Goal: Information Seeking & Learning: Learn about a topic

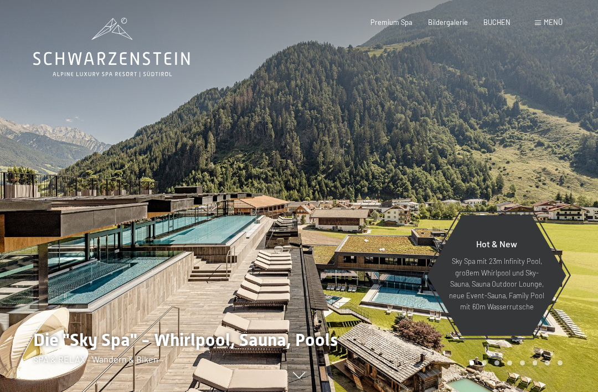
click at [538, 19] on div "Menü" at bounding box center [549, 23] width 28 height 10
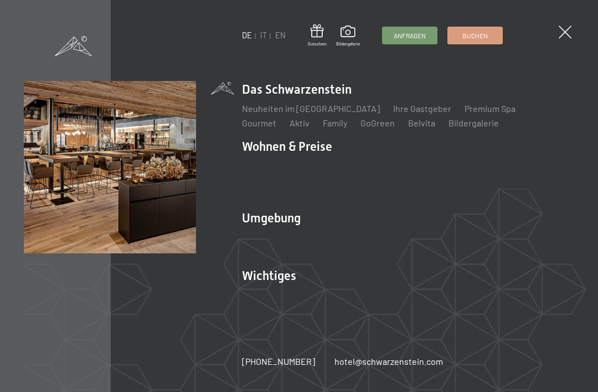
click at [351, 82] on li "Das Schwarzenstein Neuheiten im Schwarzenstein Ihre Gastgeber Premium Spa Gourm…" at bounding box center [408, 105] width 332 height 48
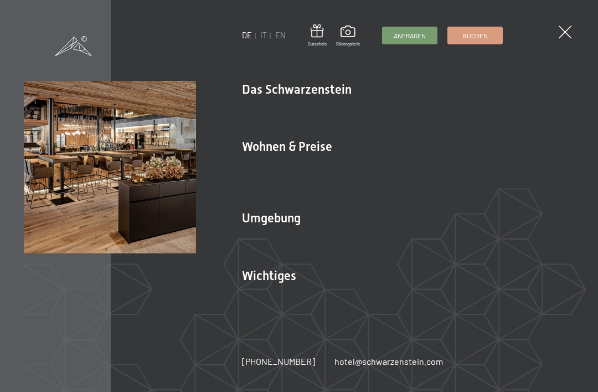
click at [326, 91] on li "Das Schwarzenstein Neuheiten im Schwarzenstein Ihre Gastgeber Premium Spa Gourm…" at bounding box center [408, 105] width 332 height 48
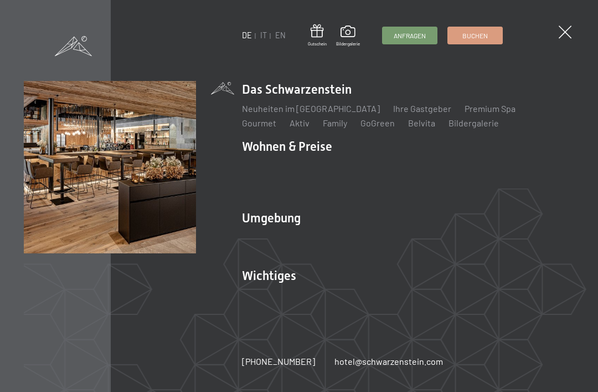
click at [252, 86] on img at bounding box center [136, 136] width 273 height 273
click at [253, 219] on img at bounding box center [136, 136] width 273 height 273
click at [255, 207] on img at bounding box center [136, 136] width 273 height 273
click at [259, 216] on img at bounding box center [136, 136] width 273 height 273
click at [254, 218] on img at bounding box center [136, 136] width 273 height 273
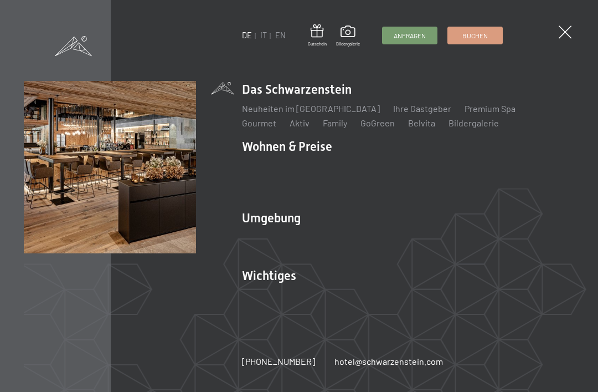
click at [246, 249] on img at bounding box center [136, 136] width 273 height 273
click at [252, 258] on img at bounding box center [136, 136] width 273 height 273
click at [290, 120] on link "Aktiv" at bounding box center [300, 122] width 20 height 11
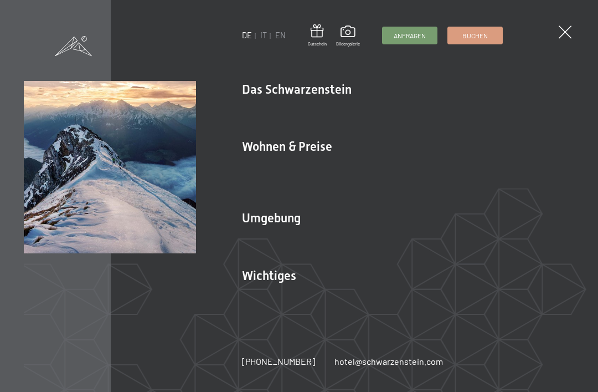
click at [419, 232] on link "Wandern & Sommer" at bounding box center [399, 237] width 77 height 11
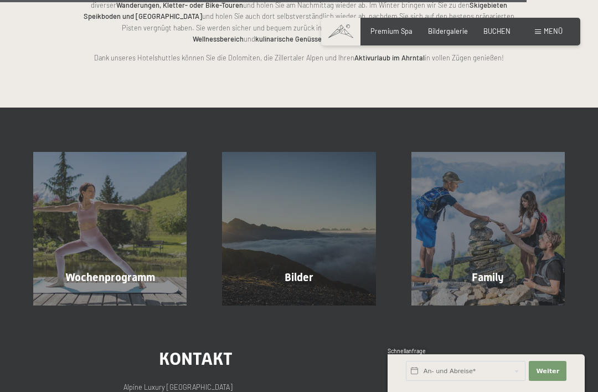
scroll to position [2016, 0]
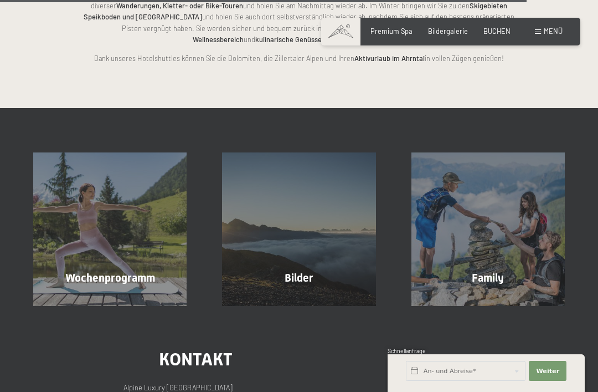
click at [88, 239] on div "Wochenprogramm Mehr erfahren" at bounding box center [110, 228] width 189 height 153
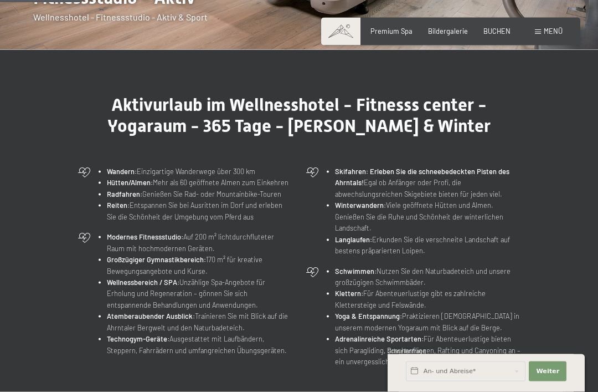
scroll to position [311, 0]
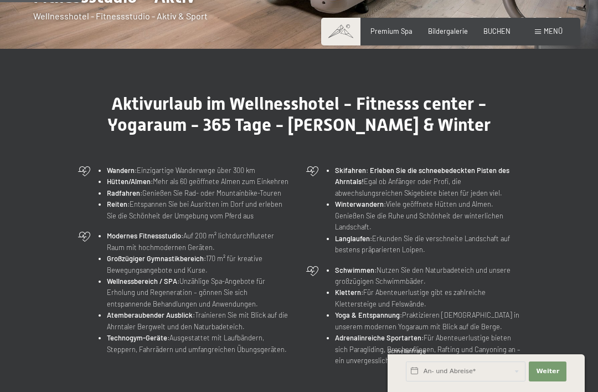
click at [117, 162] on div "Wandern: Einzigartige Wanderwege über 300 km Hütten/Almen: Mehr als 60 geöffnet…" at bounding box center [185, 192] width 224 height 65
click at [118, 166] on strong "Wandern:" at bounding box center [122, 170] width 30 height 9
click at [121, 170] on strong "Wandern:" at bounding box center [122, 170] width 30 height 9
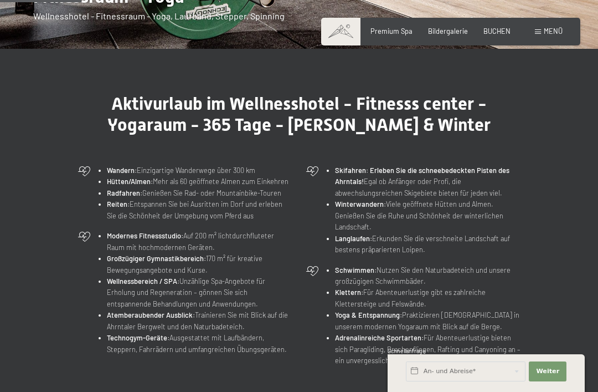
click at [107, 198] on li "Reiten: Entspannen Sie bei Ausritten im Dorf und erleben Sie die Schönheit der …" at bounding box center [200, 209] width 186 height 23
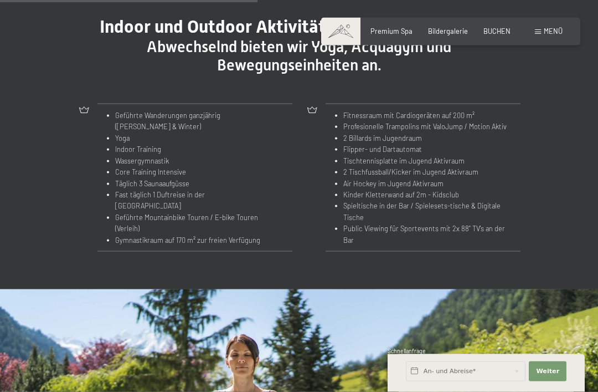
scroll to position [989, 0]
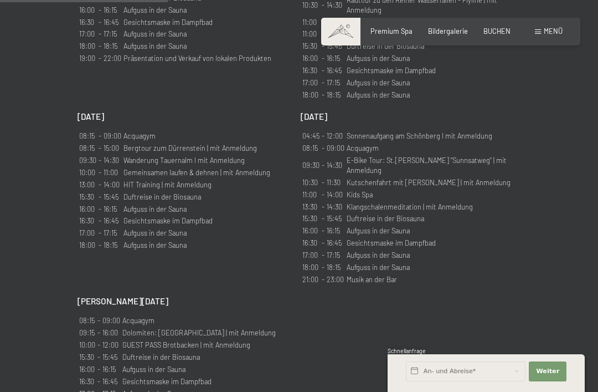
scroll to position [953, 0]
click at [129, 144] on td "Bergtour zum Dürrenstein | mit Anmeldung" at bounding box center [197, 149] width 148 height 11
click at [137, 156] on td "Wanderung Tauernalm I mit Anmeldung" at bounding box center [197, 161] width 148 height 11
click at [129, 130] on table "08:15 - 09:00 Acquagym 08:15 - 15:00 Bergtour zum Dürrenstein | mit Anmeldung 0…" at bounding box center [175, 191] width 194 height 122
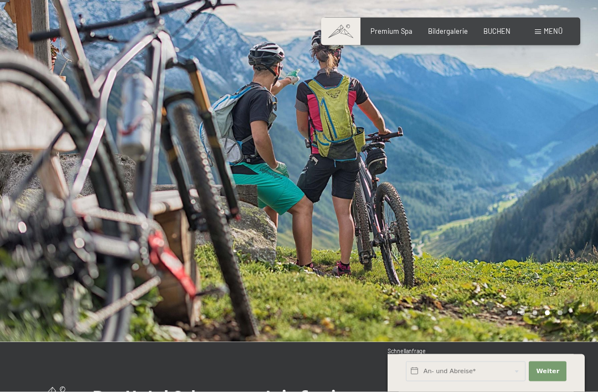
scroll to position [0, 0]
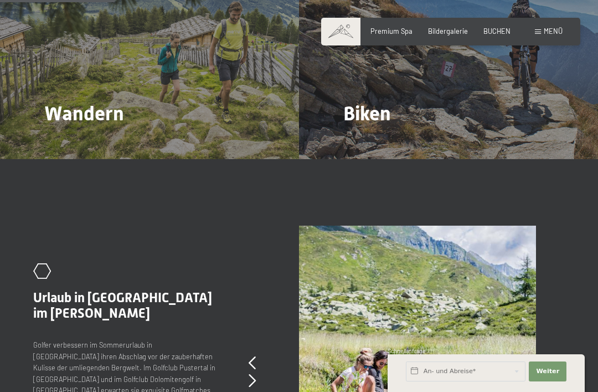
scroll to position [976, 0]
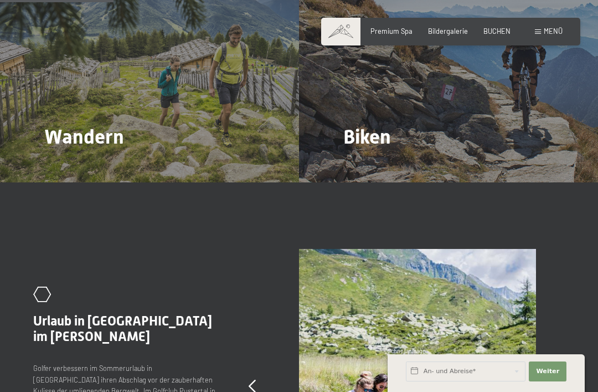
click at [58, 125] on span "Wandern" at bounding box center [84, 136] width 80 height 23
click at [54, 161] on div at bounding box center [51, 167] width 8 height 13
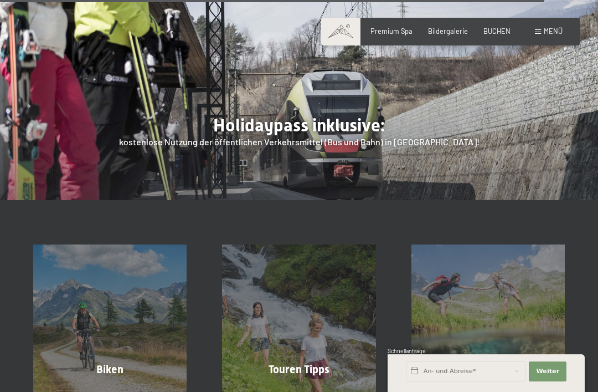
scroll to position [3117, 0]
click at [351, 245] on div "Touren Tipps Mehr erfahren" at bounding box center [298, 321] width 189 height 153
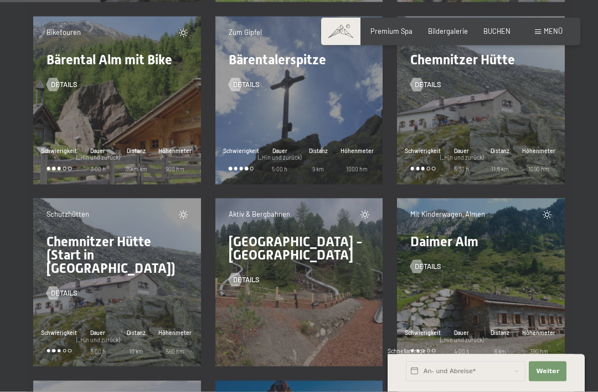
scroll to position [2203, 0]
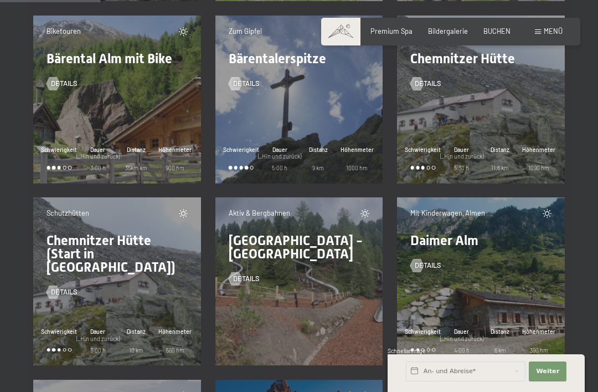
click at [67, 327] on span "Schwierigkeit" at bounding box center [59, 331] width 36 height 8
click at [71, 233] on span "Chemnitzer Hütte (Start in [GEOGRAPHIC_DATA])" at bounding box center [111, 254] width 129 height 42
click at [72, 274] on div "Details" at bounding box center [117, 285] width 141 height 23
click at [80, 295] on div "Schutzhütten Chemnitzer Hütte (Start in Lappach) Details Schwierigkeit Dauer (_…" at bounding box center [117, 281] width 168 height 168
click at [61, 348] on div at bounding box center [59, 349] width 3 height 3
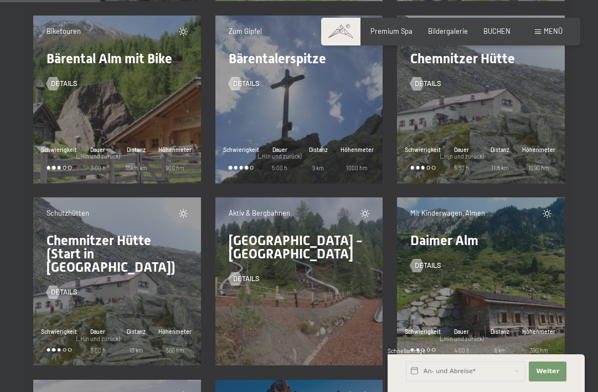
click at [55, 327] on div "Schwierigkeit" at bounding box center [59, 340] width 39 height 27
click at [55, 217] on div "Schutzhütten Chemnitzer Hütte (Start in Lappach) Details" at bounding box center [117, 252] width 155 height 89
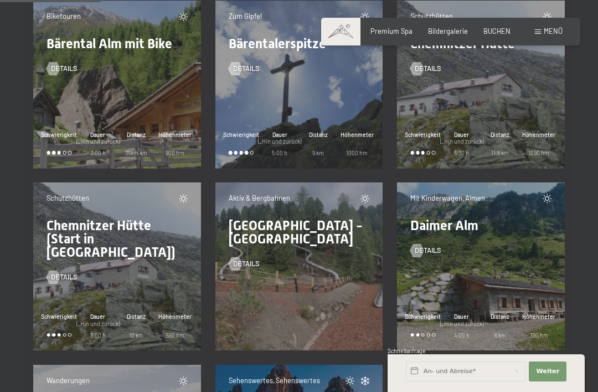
scroll to position [2219, 0]
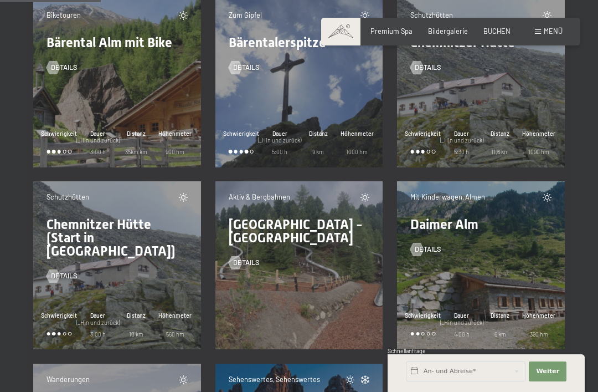
click at [72, 316] on div "Schwierigkeit" at bounding box center [59, 324] width 39 height 27
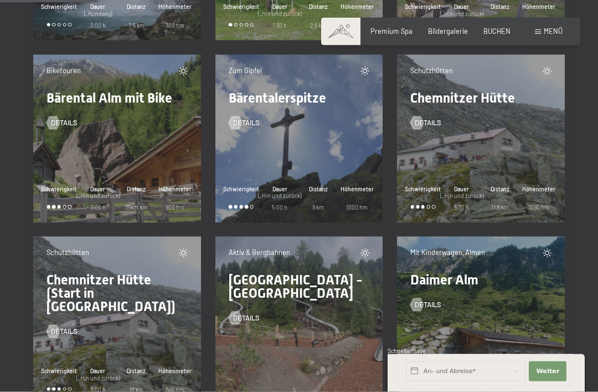
scroll to position [2154, 0]
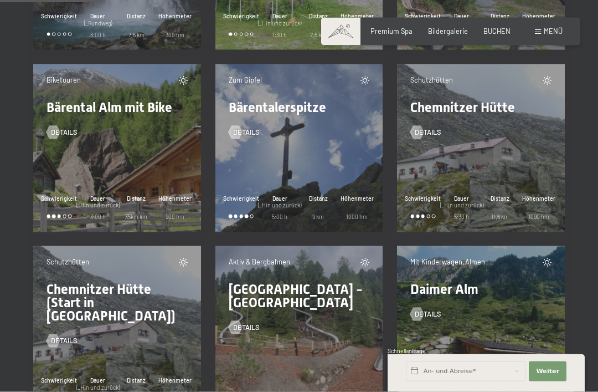
click at [145, 281] on span "Chemnitzer Hütte (Start in [GEOGRAPHIC_DATA])" at bounding box center [111, 302] width 129 height 42
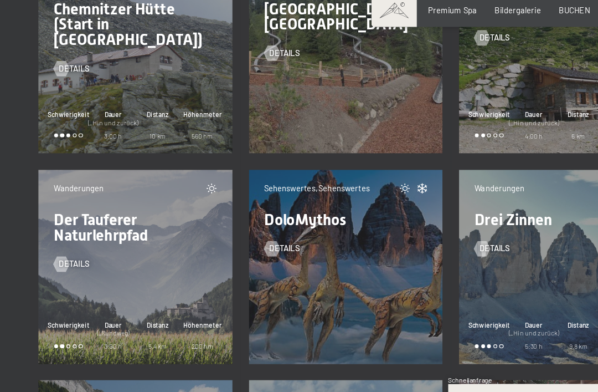
scroll to position [2414, 0]
click at [59, 230] on div "Wanderungen Der Tauferer Naturlehrpfad Details Schwierigkeit Dauer (_Rundweg) 3…" at bounding box center [117, 252] width 168 height 168
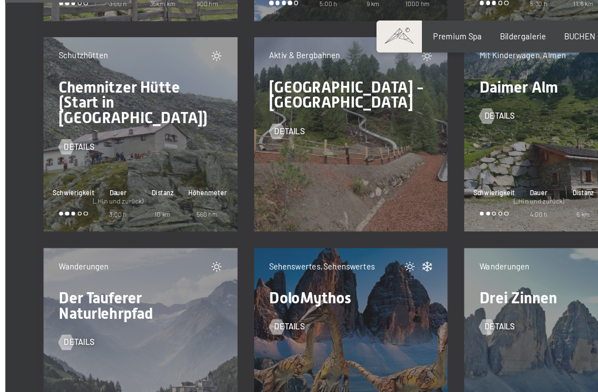
scroll to position [2368, 0]
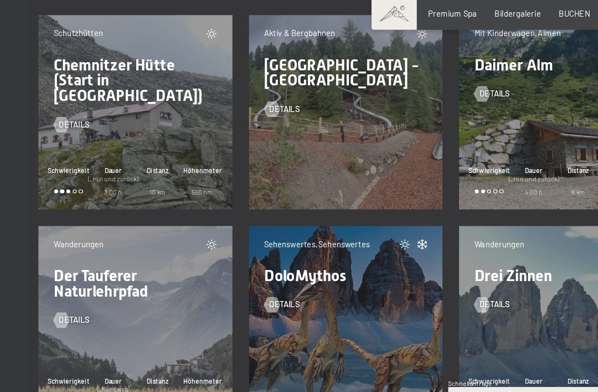
click at [69, 250] on span "Der Tauferer Naturlehrpfad" at bounding box center [87, 264] width 81 height 29
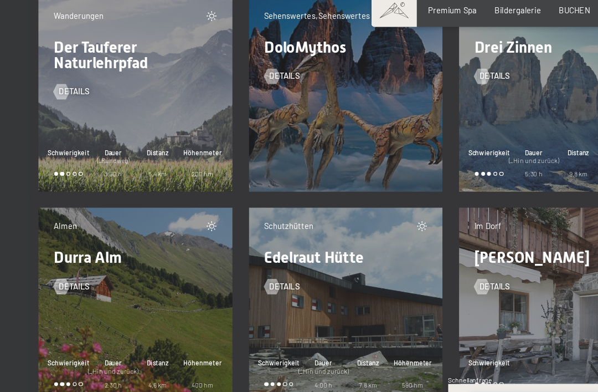
click at [515, 361] on input "text" at bounding box center [466, 371] width 120 height 20
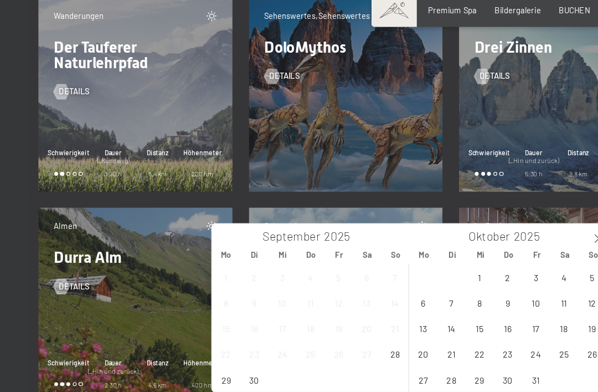
scroll to position [2563, 0]
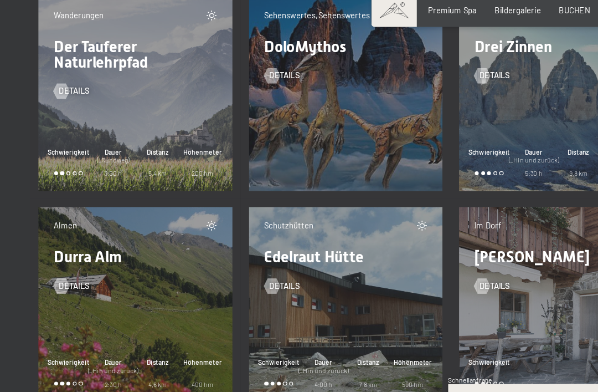
click at [488, 150] on div "Wanderungen Drei Zinnen Details Schwierigkeit Dauer (_Hin und zurück) 5:30 h Di…" at bounding box center [481, 103] width 168 height 168
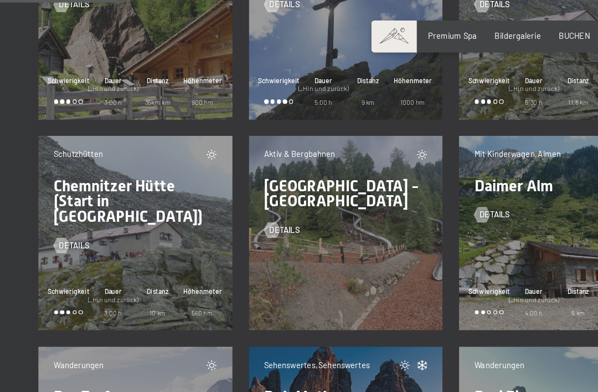
scroll to position [2283, 0]
click at [69, 153] on span "Chemnitzer Hütte (Start in [GEOGRAPHIC_DATA])" at bounding box center [111, 174] width 129 height 42
click at [57, 129] on span "Schutzhütten" at bounding box center [68, 133] width 43 height 9
click at [73, 165] on span "Chemnitzer Hütte (Start in [GEOGRAPHIC_DATA])" at bounding box center [111, 174] width 129 height 42
click at [177, 129] on div "Schutzhütten" at bounding box center [117, 134] width 141 height 10
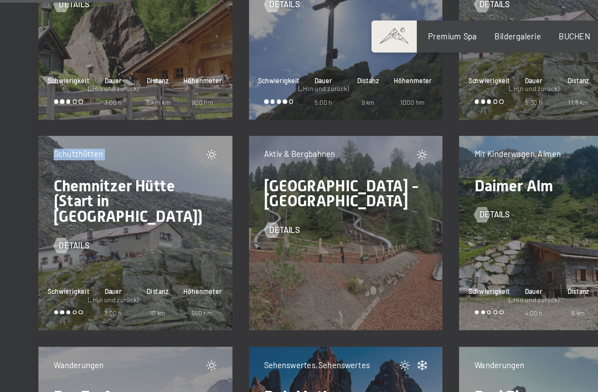
click at [69, 160] on span "Chemnitzer Hütte (Start in [GEOGRAPHIC_DATA])" at bounding box center [111, 174] width 129 height 42
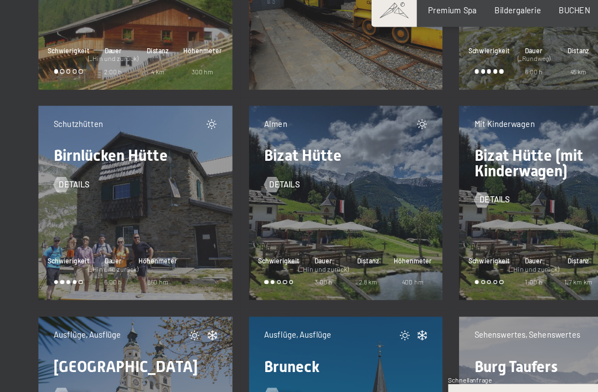
scroll to position [1558, 0]
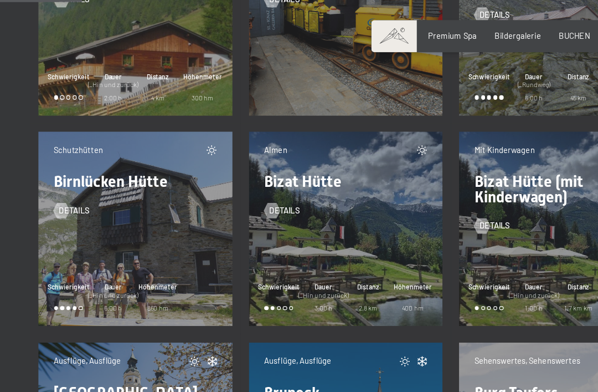
click at [71, 208] on div "Schutzhütten Birnlücken Hütte Details Schwierigkeit Dauer (_Hin und zurück) 6:0…" at bounding box center [117, 198] width 168 height 168
click at [83, 244] on span "Dauer" at bounding box center [97, 248] width 43 height 8
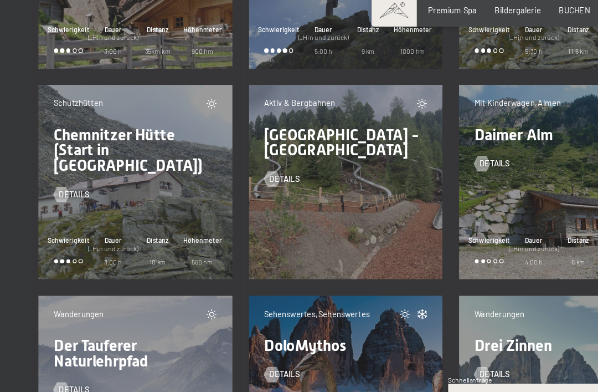
scroll to position [2319, 0]
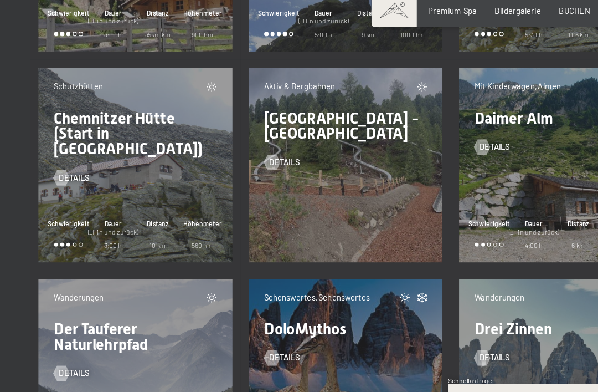
click at [55, 116] on span "Chemnitzer Hütte (Start in [GEOGRAPHIC_DATA])" at bounding box center [111, 137] width 129 height 42
click at [53, 116] on span "Chemnitzer Hütte (Start in [GEOGRAPHIC_DATA])" at bounding box center [111, 137] width 129 height 42
click at [53, 169] on div at bounding box center [53, 175] width 8 height 13
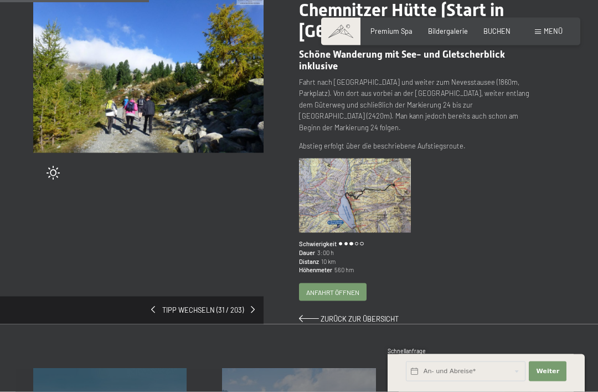
scroll to position [131, 0]
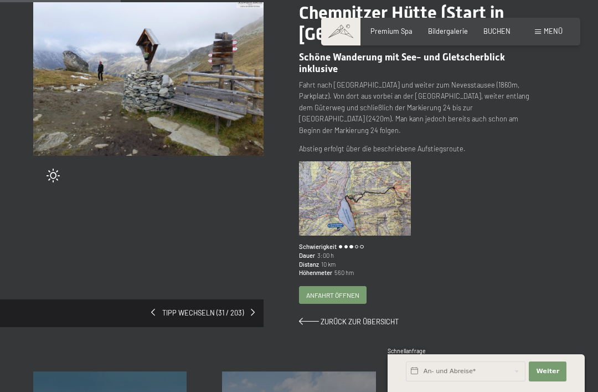
click at [378, 180] on img at bounding box center [355, 198] width 112 height 75
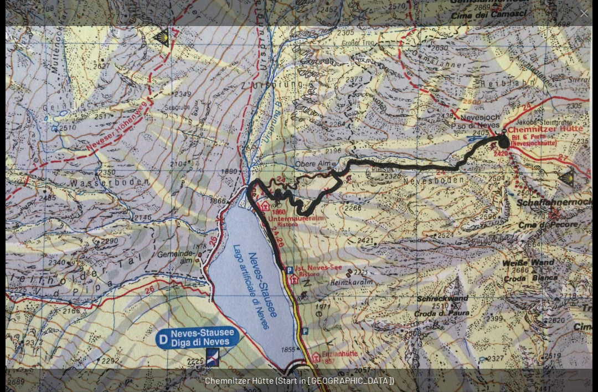
scroll to position [602, 0]
click at [548, 257] on img at bounding box center [300, 196] width 588 height 392
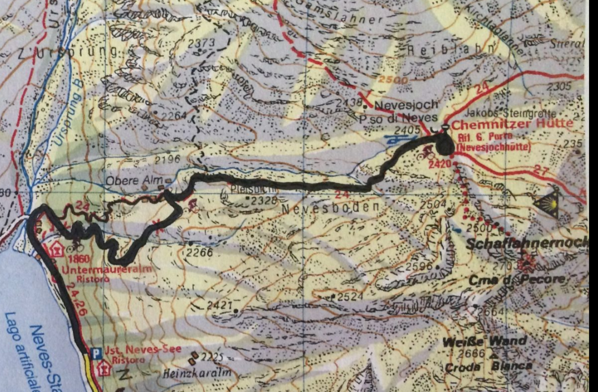
scroll to position [627, 0]
